Goal: Task Accomplishment & Management: Manage account settings

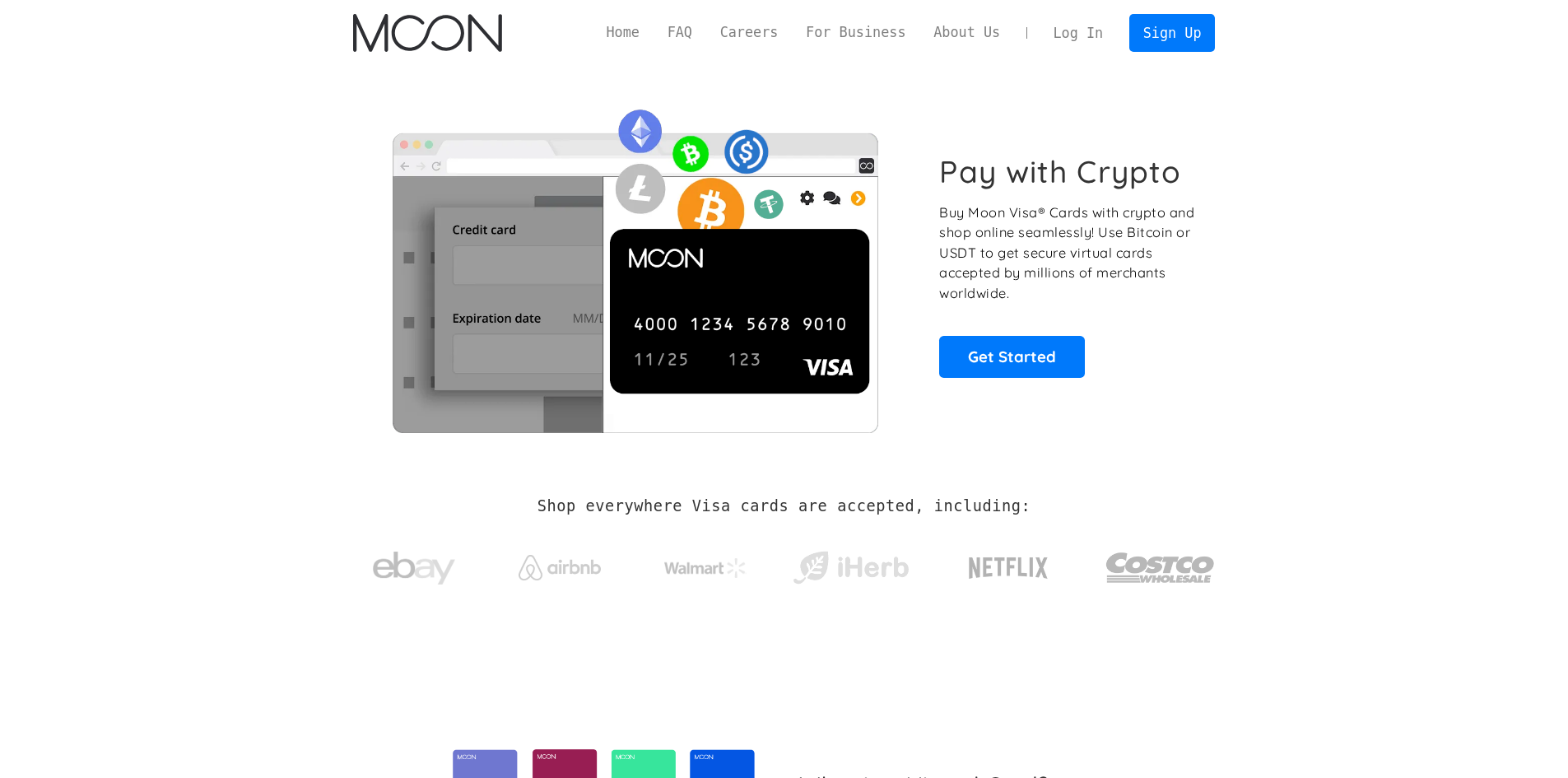
click at [1050, 27] on link "Log In" at bounding box center [1078, 32] width 78 height 36
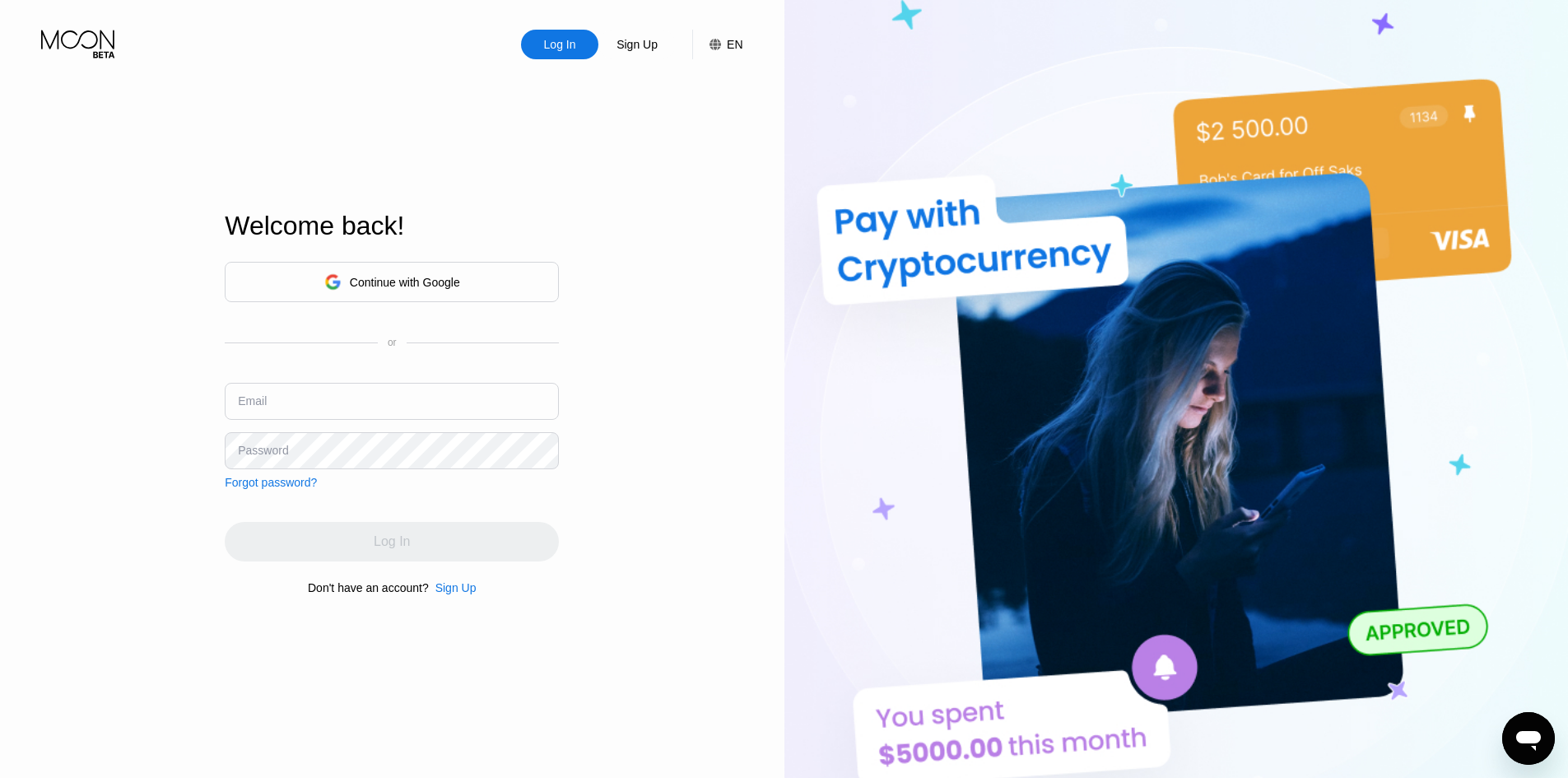
click at [434, 281] on div "Continue with Google" at bounding box center [405, 282] width 111 height 14
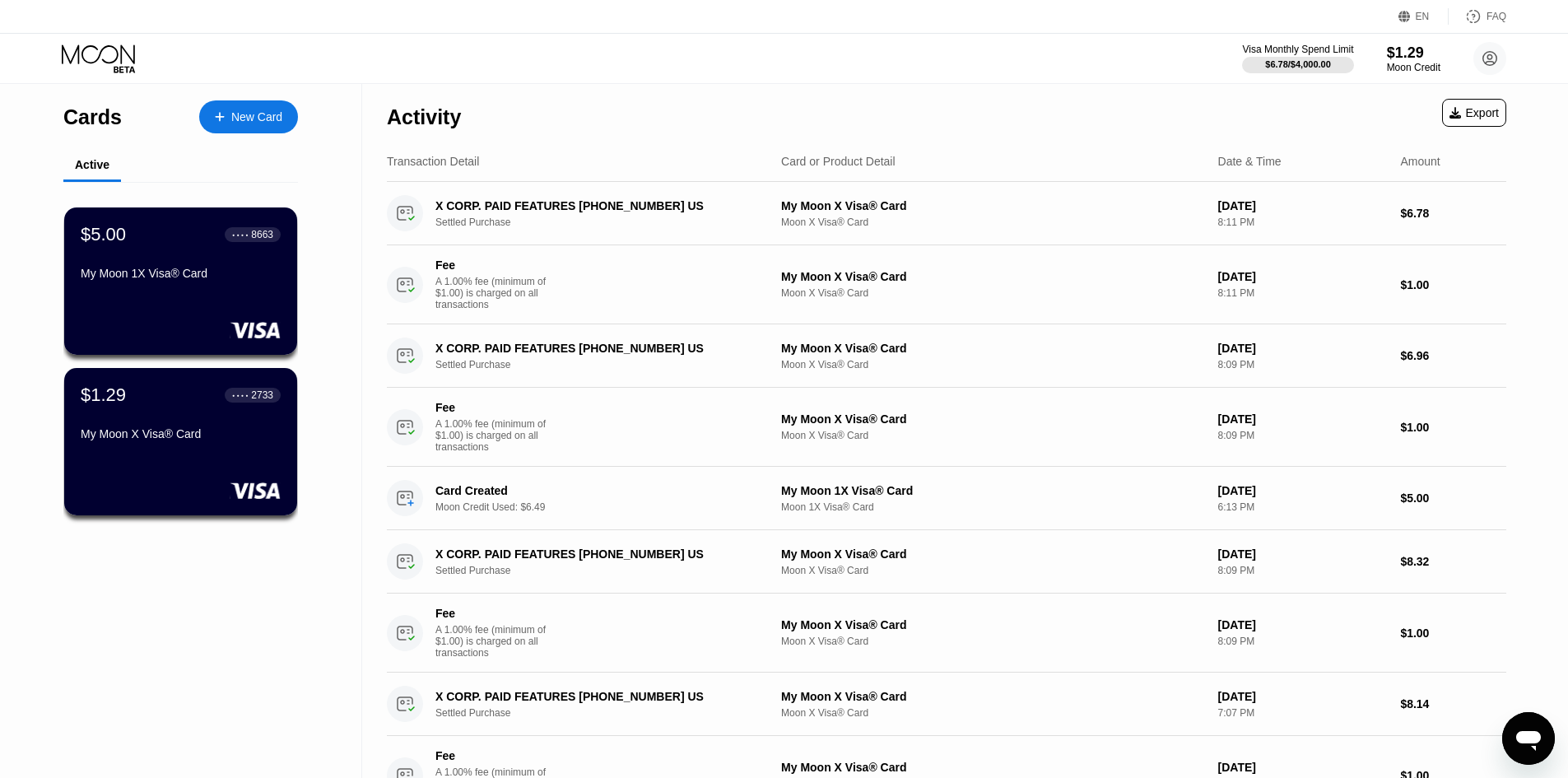
click at [1516, 738] on icon "Open messaging window" at bounding box center [1528, 738] width 30 height 30
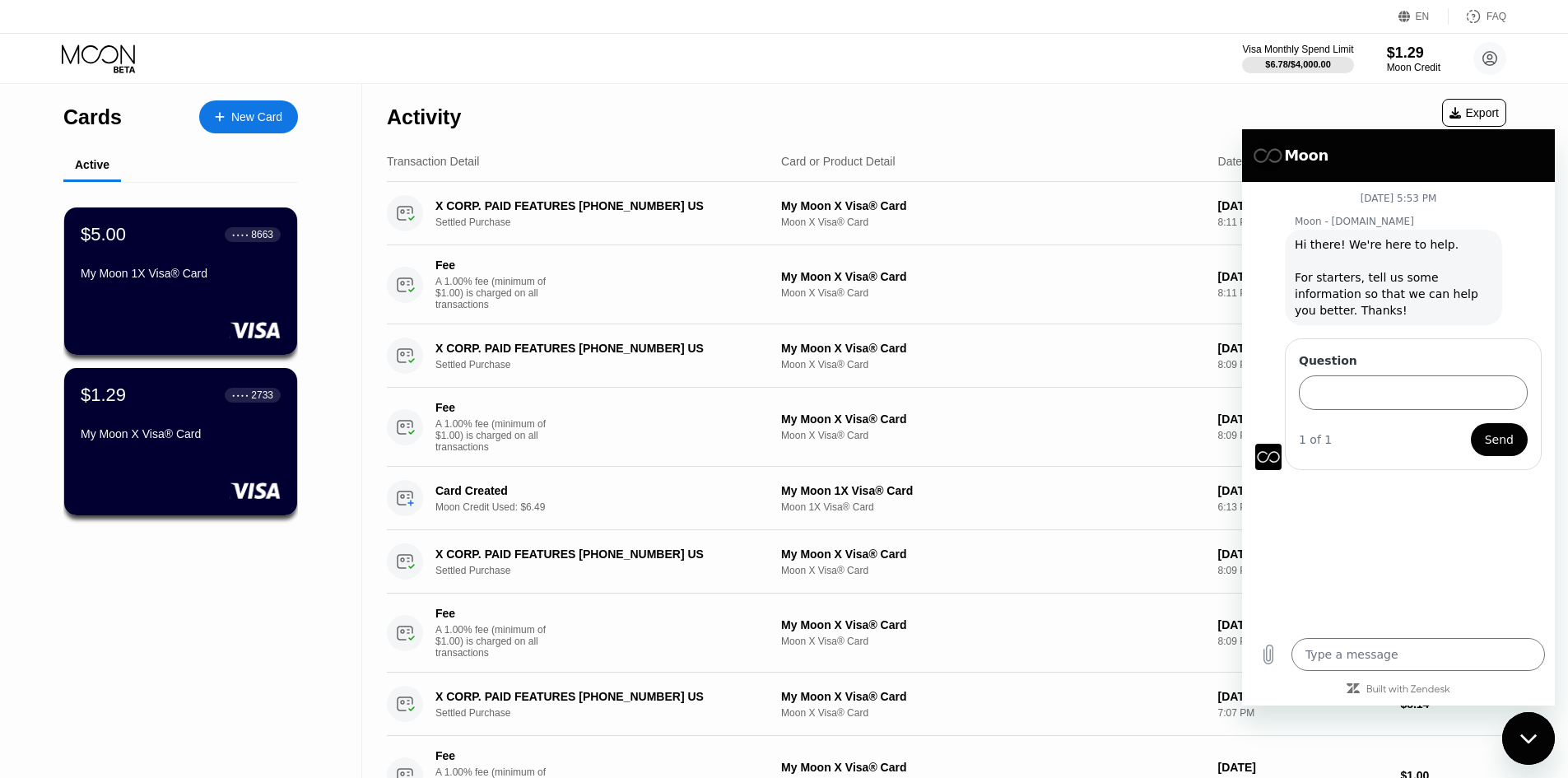
click at [1541, 723] on div "Close messaging window" at bounding box center [1528, 738] width 49 height 49
type textarea "x"
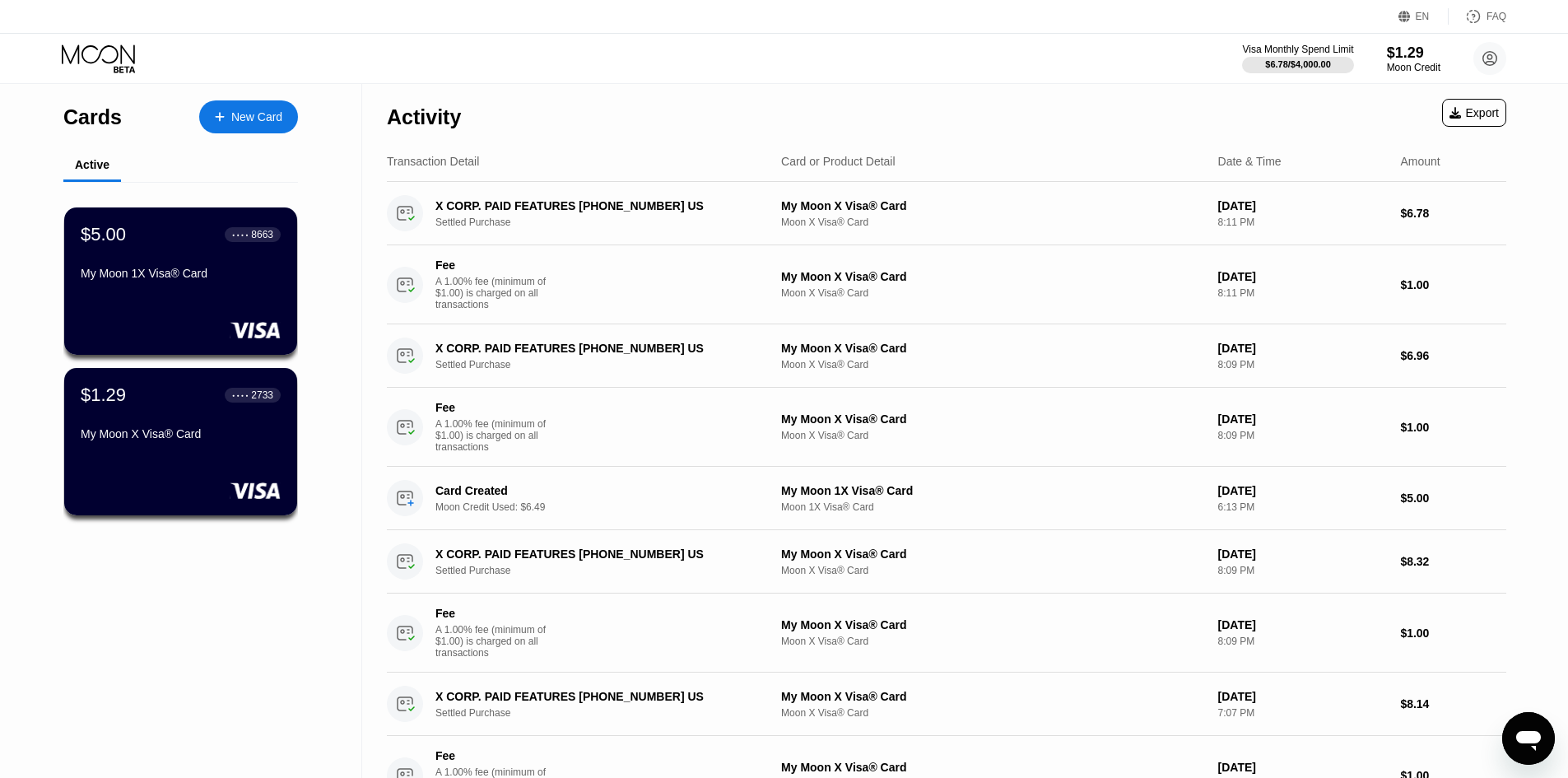
type textarea "x"
